Goal: Transaction & Acquisition: Book appointment/travel/reservation

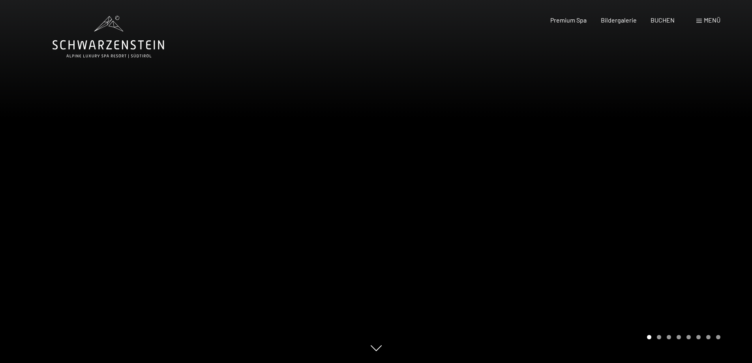
click at [703, 19] on span "Menü" at bounding box center [711, 19] width 17 height 7
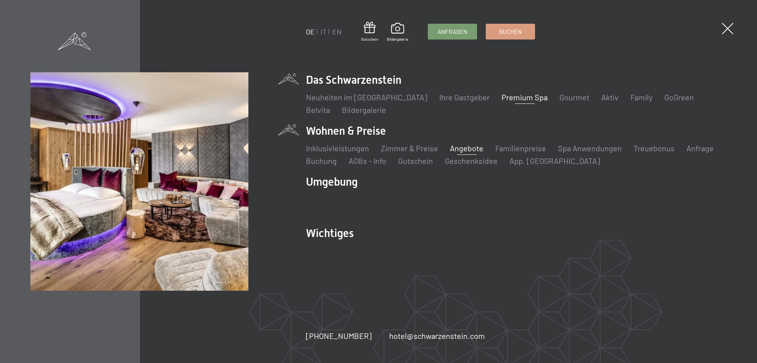
click at [466, 149] on link "Angebote" at bounding box center [467, 147] width 34 height 9
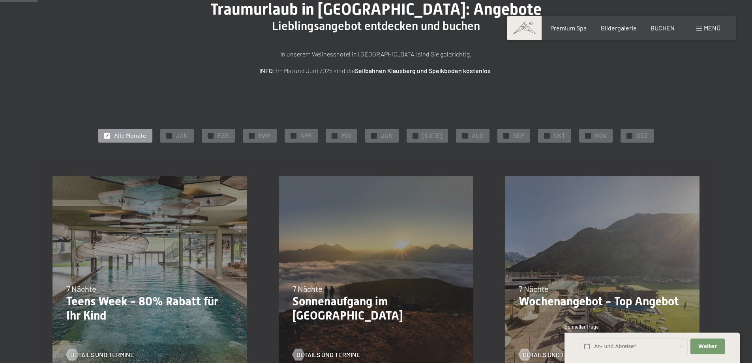
scroll to position [118, 0]
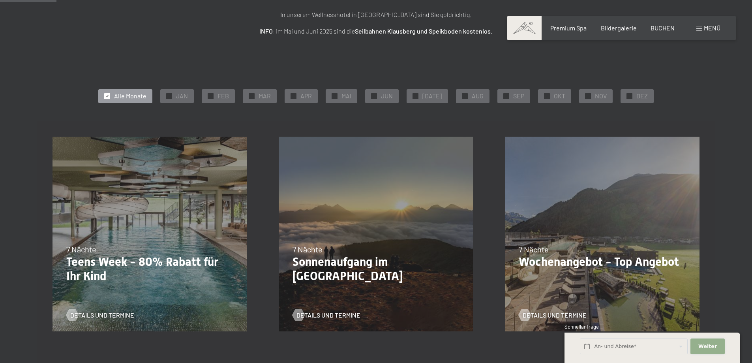
click at [703, 344] on span "Weiter" at bounding box center [707, 345] width 19 height 7
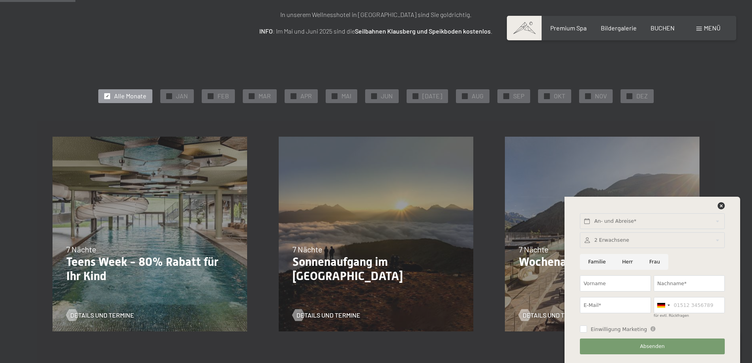
scroll to position [158, 0]
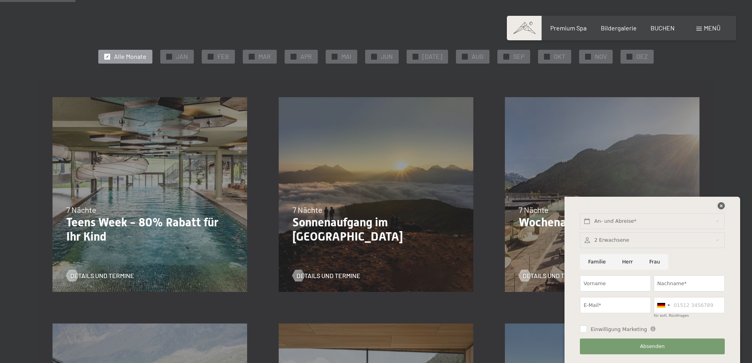
click at [720, 205] on icon at bounding box center [720, 205] width 7 height 7
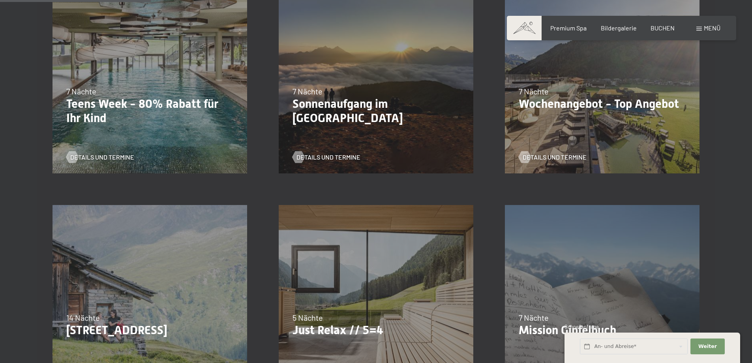
scroll to position [316, 0]
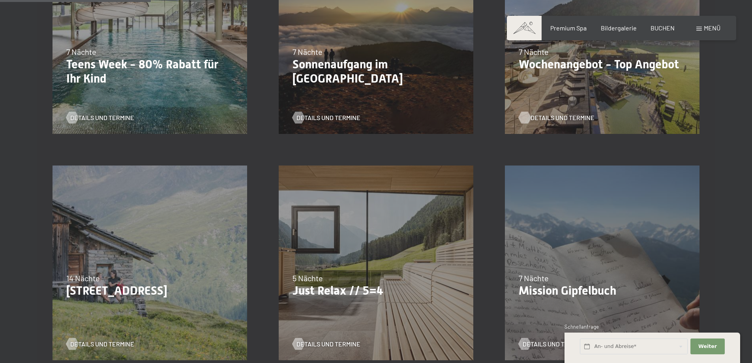
click at [558, 119] on span "Details und Termine" at bounding box center [562, 117] width 64 height 9
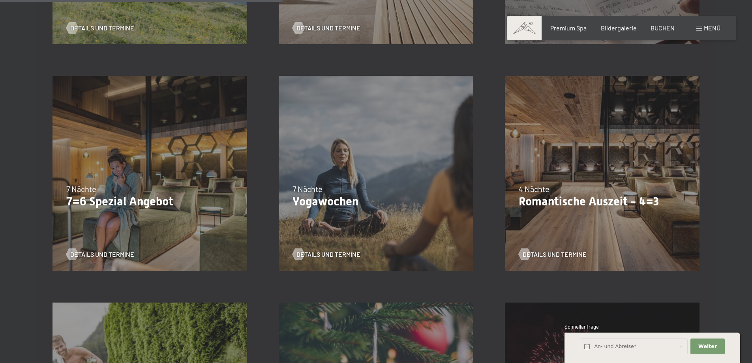
scroll to position [671, 0]
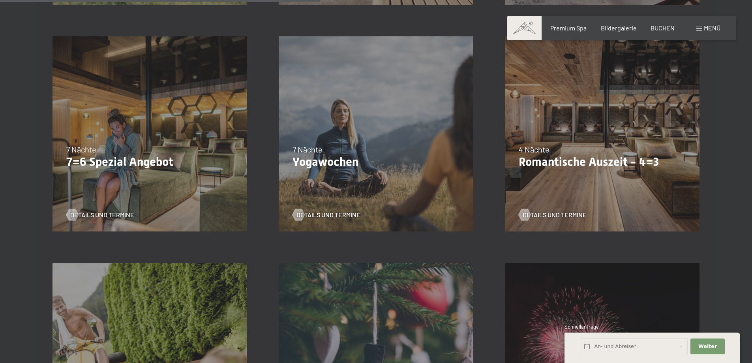
click at [579, 133] on div "09.11.–05.12.2025 08.12.–19.12.2025 11.01.–23.01.2026 08.03.–27.03.2026 29.03.–…" at bounding box center [602, 134] width 226 height 226
click at [557, 216] on span "Details und Termine" at bounding box center [562, 214] width 64 height 9
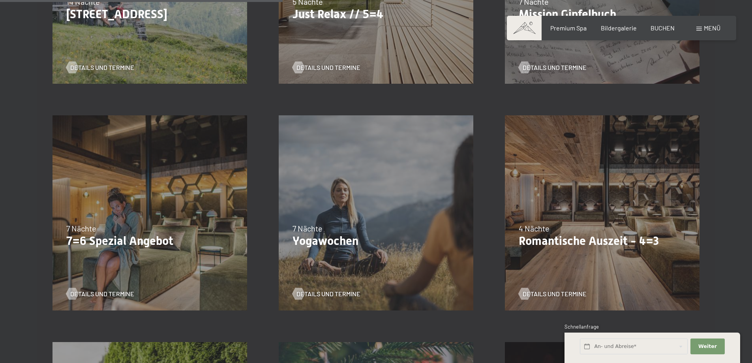
scroll to position [552, 0]
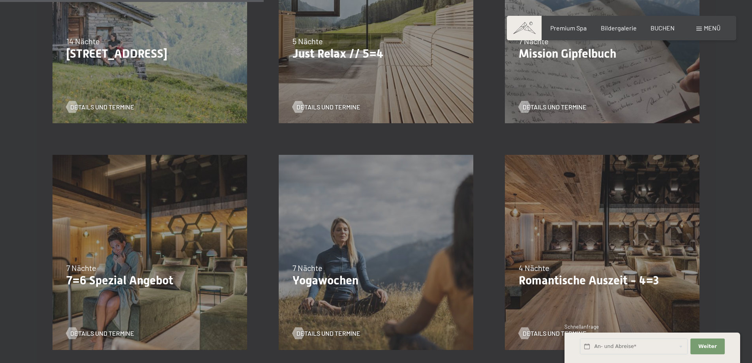
click at [377, 90] on div "07.09.–03.10.2025 21.12.–26.12.2025 11.01.–23.01.2026 08.03.–27.03.2026 08.11.–…" at bounding box center [376, 26] width 226 height 226
click at [331, 56] on p "Just Relax // 5=4" at bounding box center [375, 54] width 167 height 14
click at [316, 102] on div "Details und Termine" at bounding box center [372, 101] width 161 height 21
click at [317, 109] on span "Details und Termine" at bounding box center [336, 107] width 64 height 9
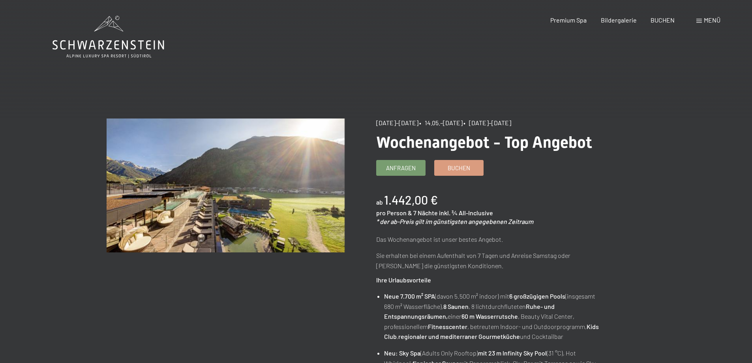
scroll to position [79, 0]
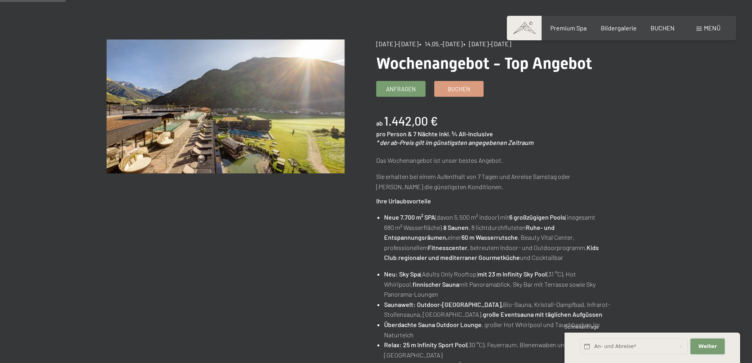
click at [715, 346] on button "Weiter Adressfelder ausblenden" at bounding box center [707, 346] width 34 height 16
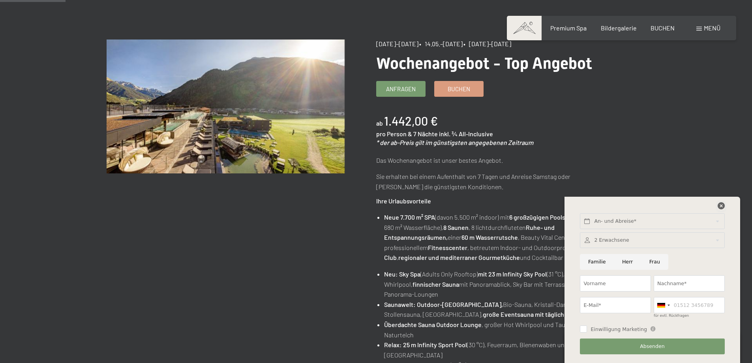
click at [721, 208] on icon at bounding box center [720, 205] width 7 height 7
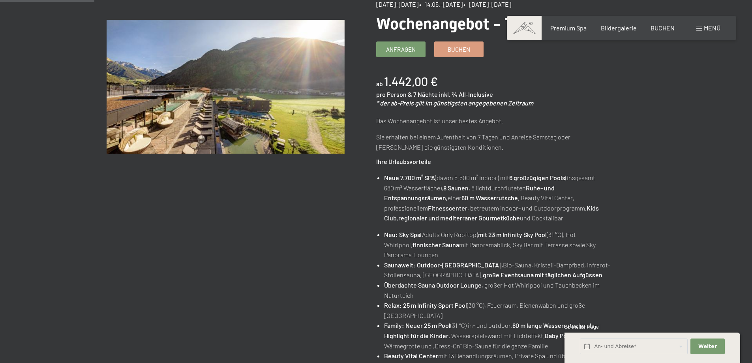
scroll to position [0, 0]
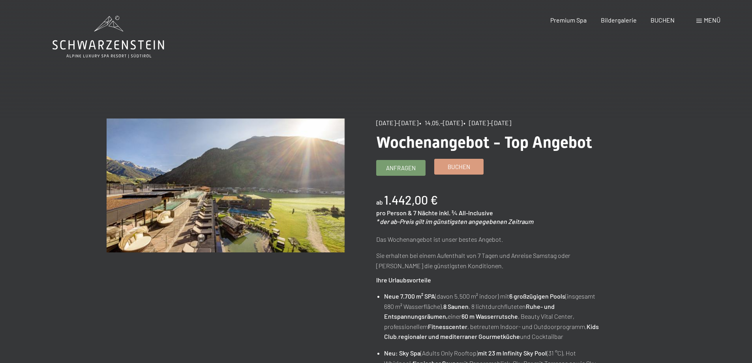
click at [461, 163] on span "Buchen" at bounding box center [458, 167] width 22 height 8
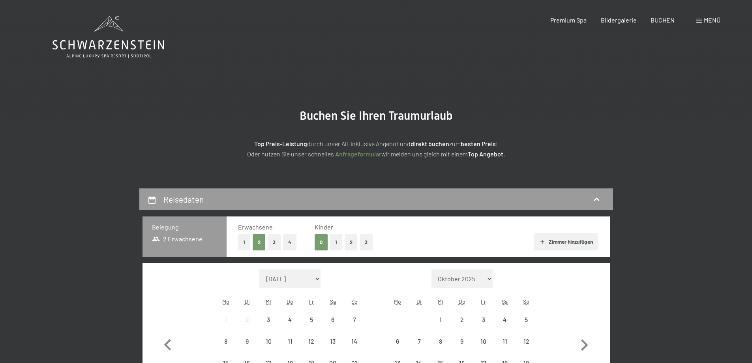
scroll to position [118, 0]
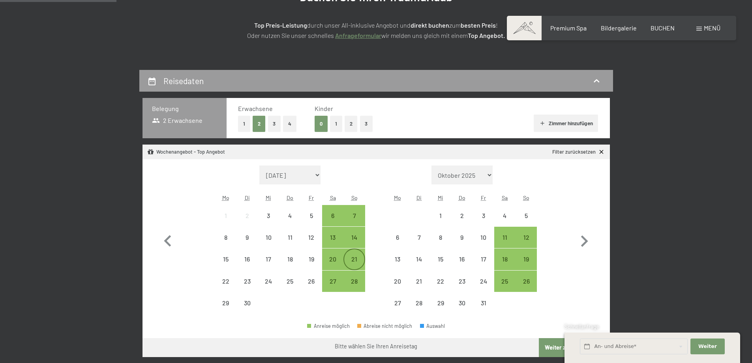
click at [350, 257] on div "21" at bounding box center [354, 266] width 20 height 20
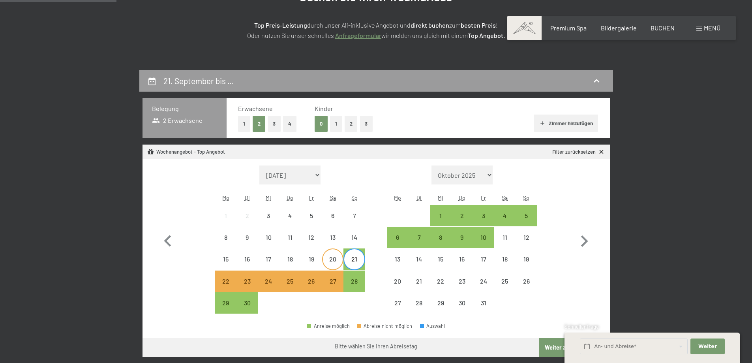
click at [331, 259] on div "20" at bounding box center [333, 266] width 20 height 20
click at [335, 282] on div "27" at bounding box center [333, 288] width 20 height 20
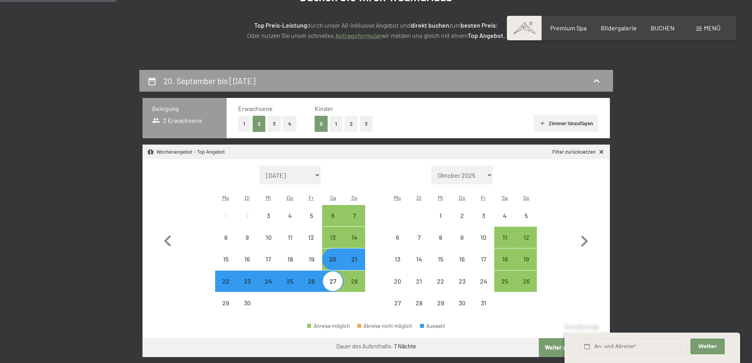
scroll to position [158, 0]
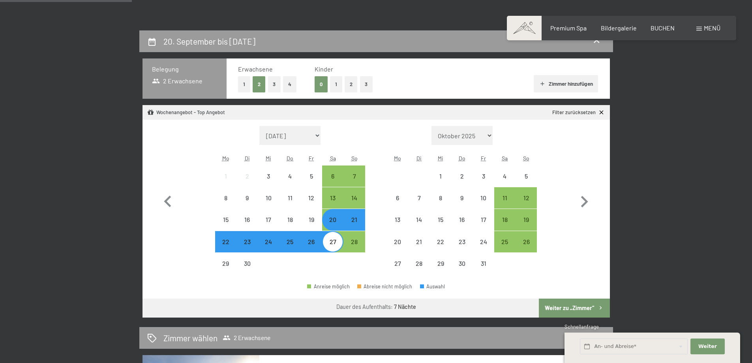
click at [588, 306] on button "Weiter zu „Zimmer“" at bounding box center [574, 307] width 71 height 19
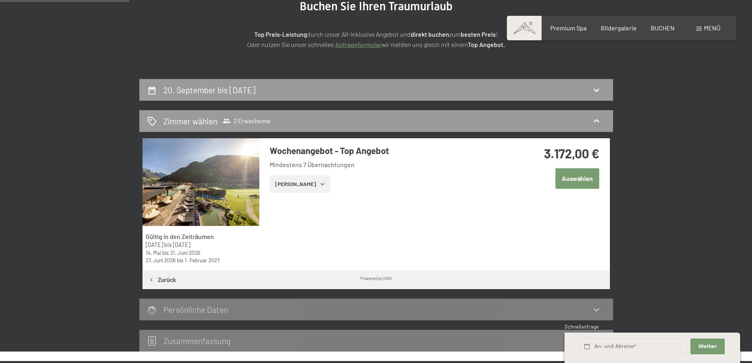
scroll to position [0, 0]
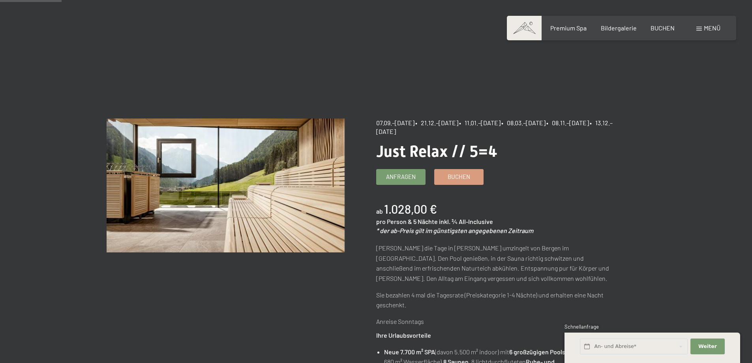
scroll to position [79, 0]
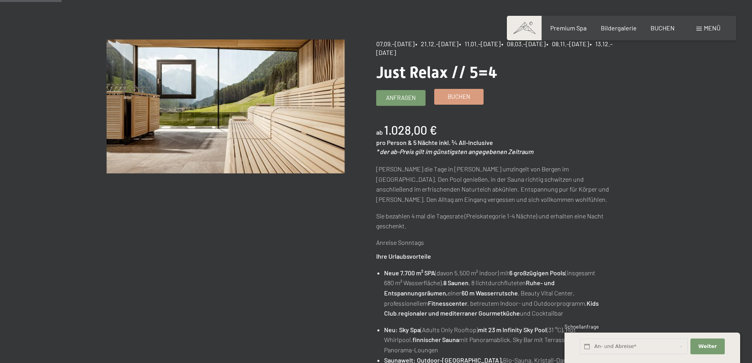
click at [444, 94] on link "Buchen" at bounding box center [458, 96] width 49 height 15
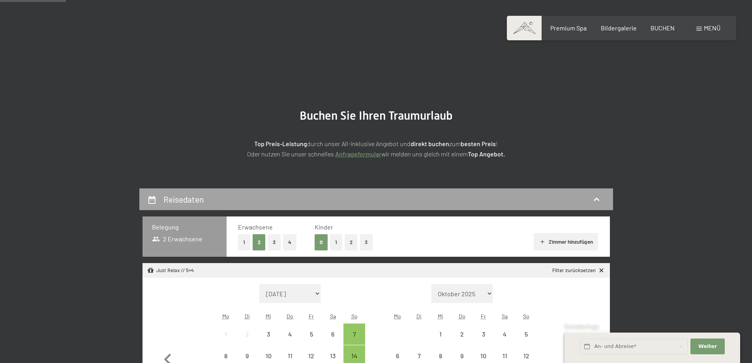
scroll to position [79, 0]
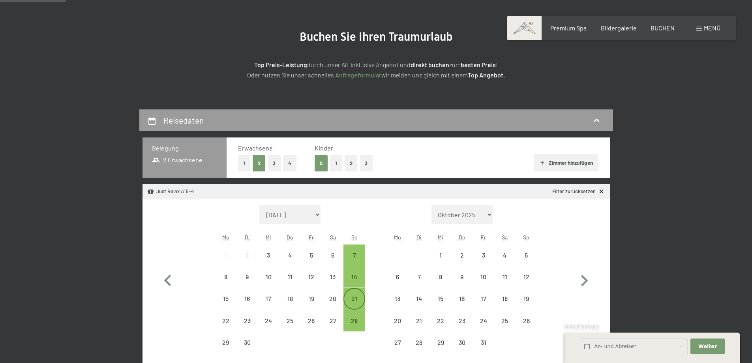
click at [358, 295] on div "21" at bounding box center [354, 305] width 20 height 20
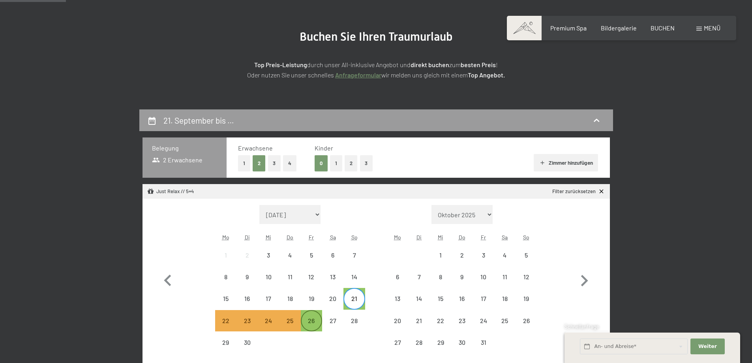
click at [312, 322] on div "26" at bounding box center [311, 327] width 20 height 20
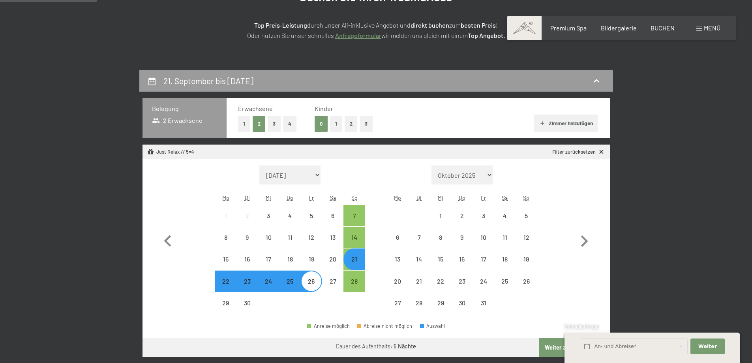
scroll to position [158, 0]
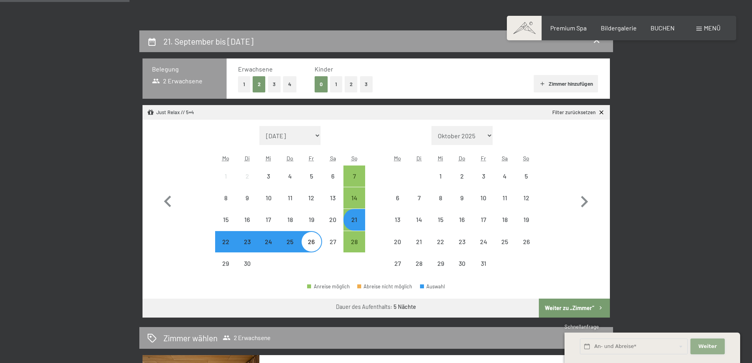
click at [709, 344] on span "Weiter" at bounding box center [707, 345] width 19 height 7
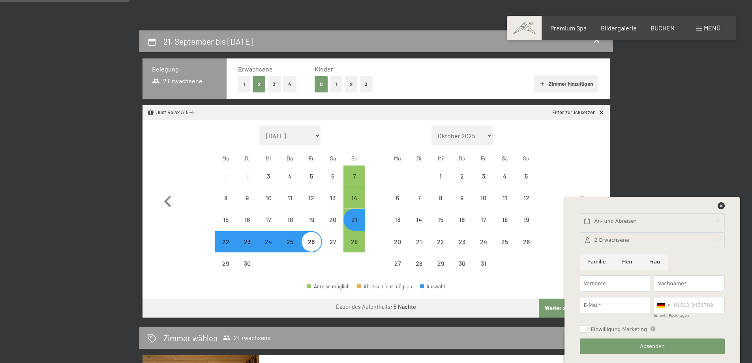
click at [551, 307] on button "Weiter zu „Zimmer“" at bounding box center [574, 307] width 71 height 19
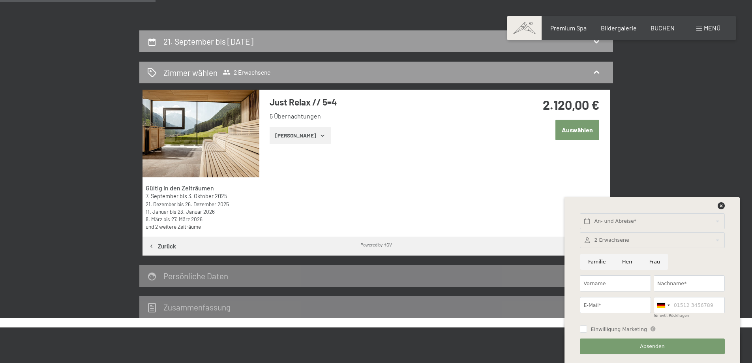
scroll to position [188, 0]
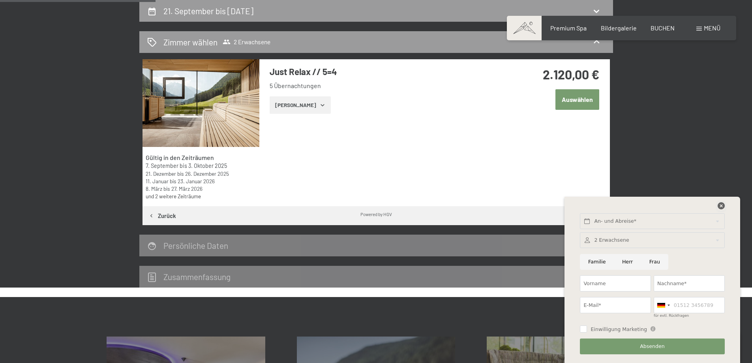
click at [720, 207] on icon at bounding box center [720, 205] width 7 height 7
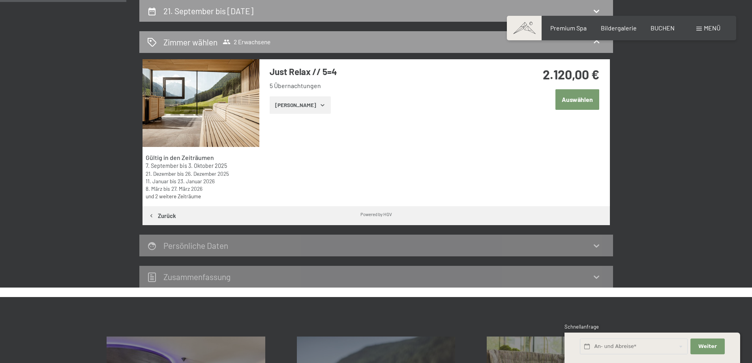
scroll to position [109, 0]
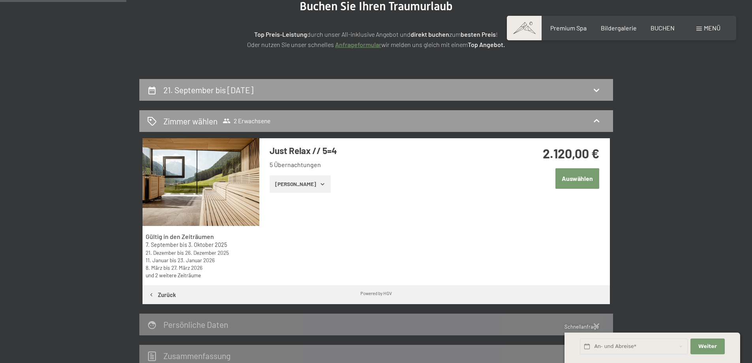
click at [707, 269] on div "21. September bis [DATE] [PERSON_NAME] [PERSON_NAME] 2 Erwachsene Gültig in den…" at bounding box center [376, 222] width 752 height 287
